Goal: Participate in discussion: Engage in conversation with other users on a specific topic

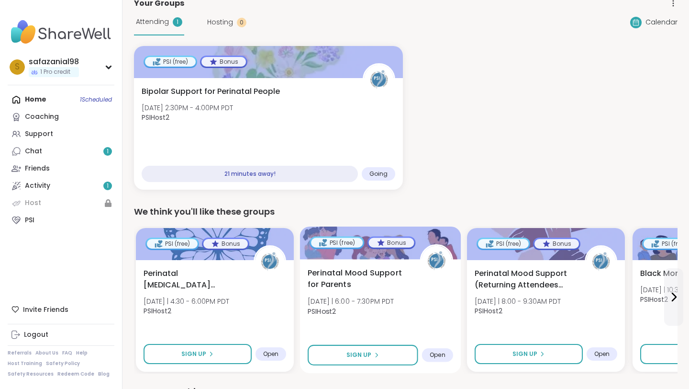
scroll to position [63, 0]
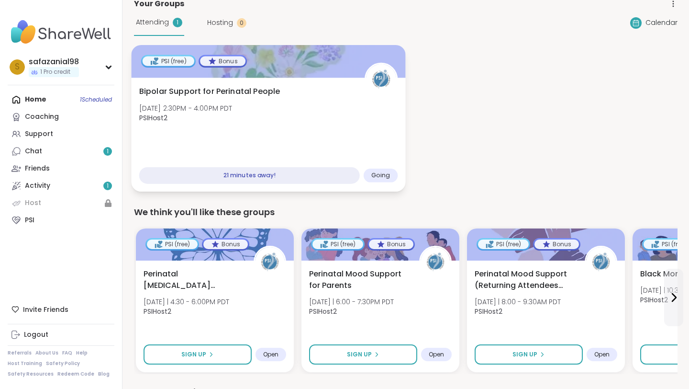
click at [301, 97] on div "Bipolar Support for Perinatal People Mon, Oct 06 | 2:30PM - 4:00PM PDT PSIHost2" at bounding box center [268, 107] width 259 height 43
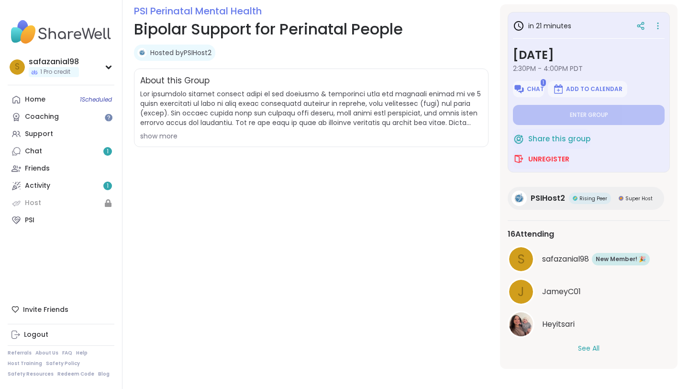
scroll to position [139, 0]
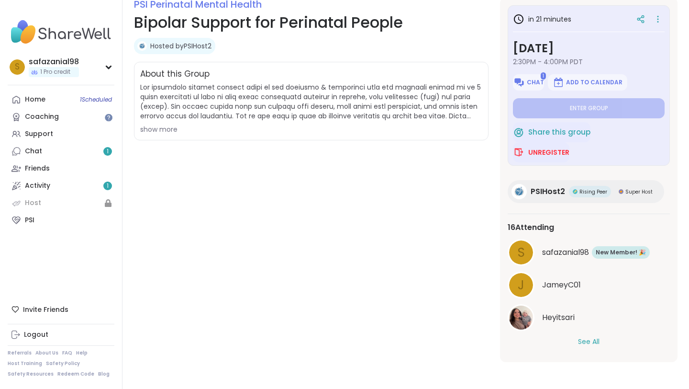
click at [594, 345] on button "See All" at bounding box center [589, 342] width 22 height 10
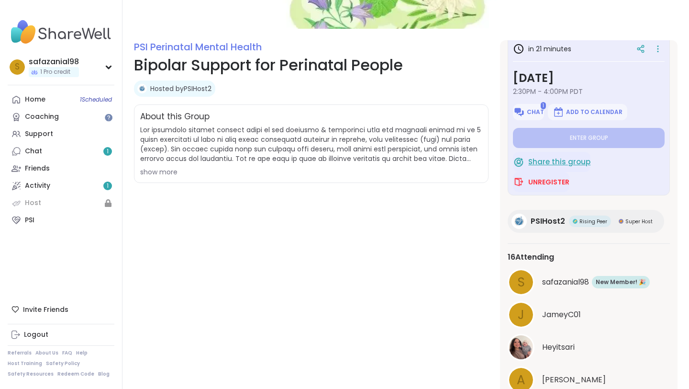
scroll to position [14, 0]
click at [533, 110] on span "Chat" at bounding box center [535, 111] width 17 height 8
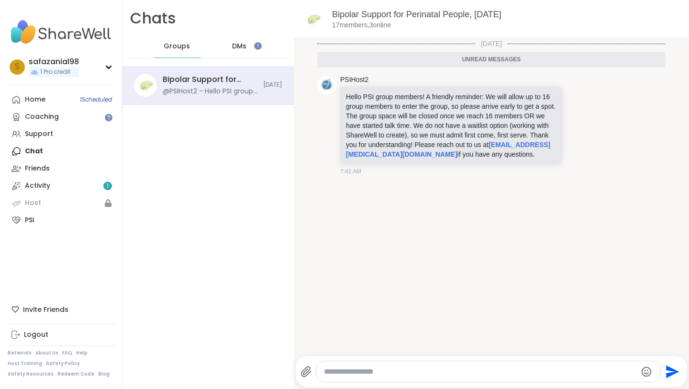
click at [486, 370] on textarea "Type your message" at bounding box center [480, 372] width 313 height 10
type textarea "**********"
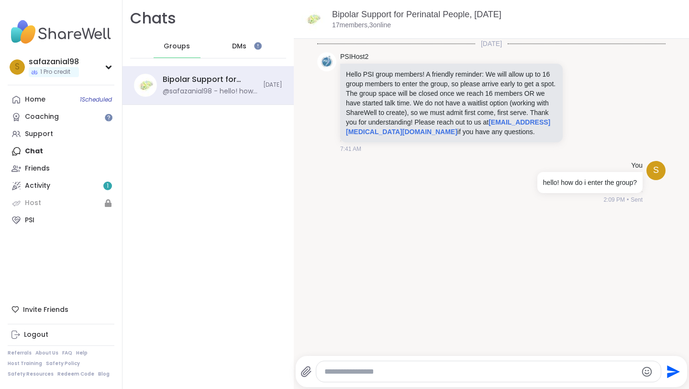
click at [237, 48] on span "DMs" at bounding box center [239, 47] width 14 height 10
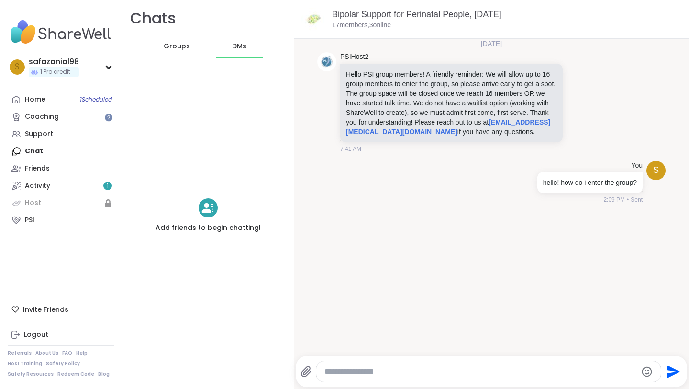
click at [184, 48] on span "Groups" at bounding box center [177, 47] width 26 height 10
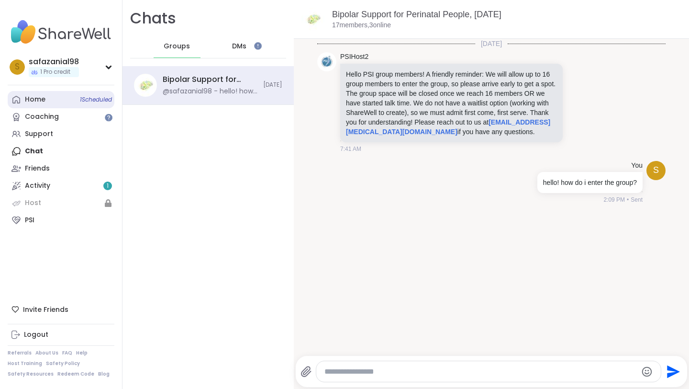
click at [39, 98] on div "Home 1 Scheduled" at bounding box center [35, 100] width 21 height 10
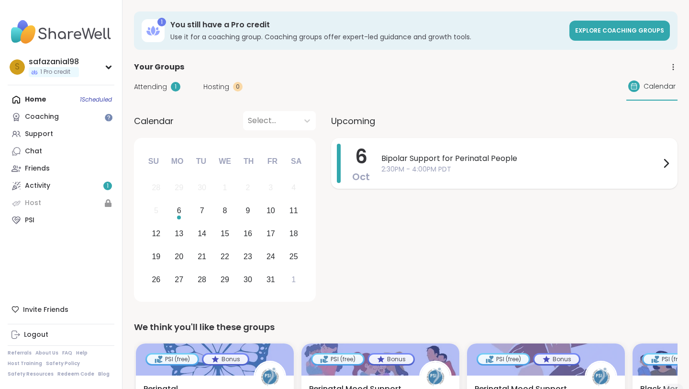
click at [429, 162] on span "Bipolar Support for Perinatal People" at bounding box center [521, 158] width 279 height 11
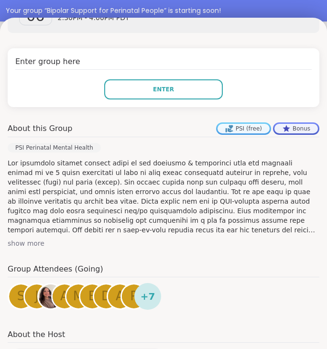
scroll to position [220, 0]
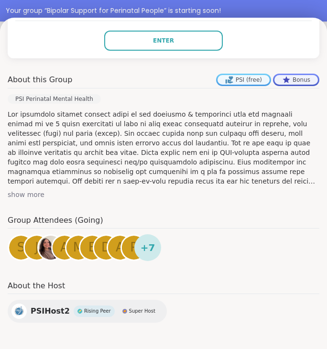
click at [44, 193] on div "show more" at bounding box center [164, 195] width 312 height 10
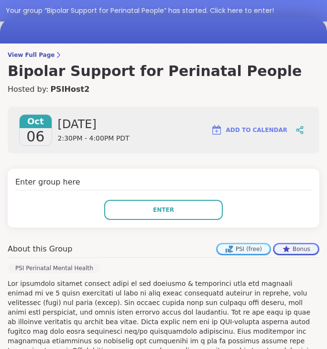
scroll to position [52, 0]
